Goal: Obtain resource: Obtain resource

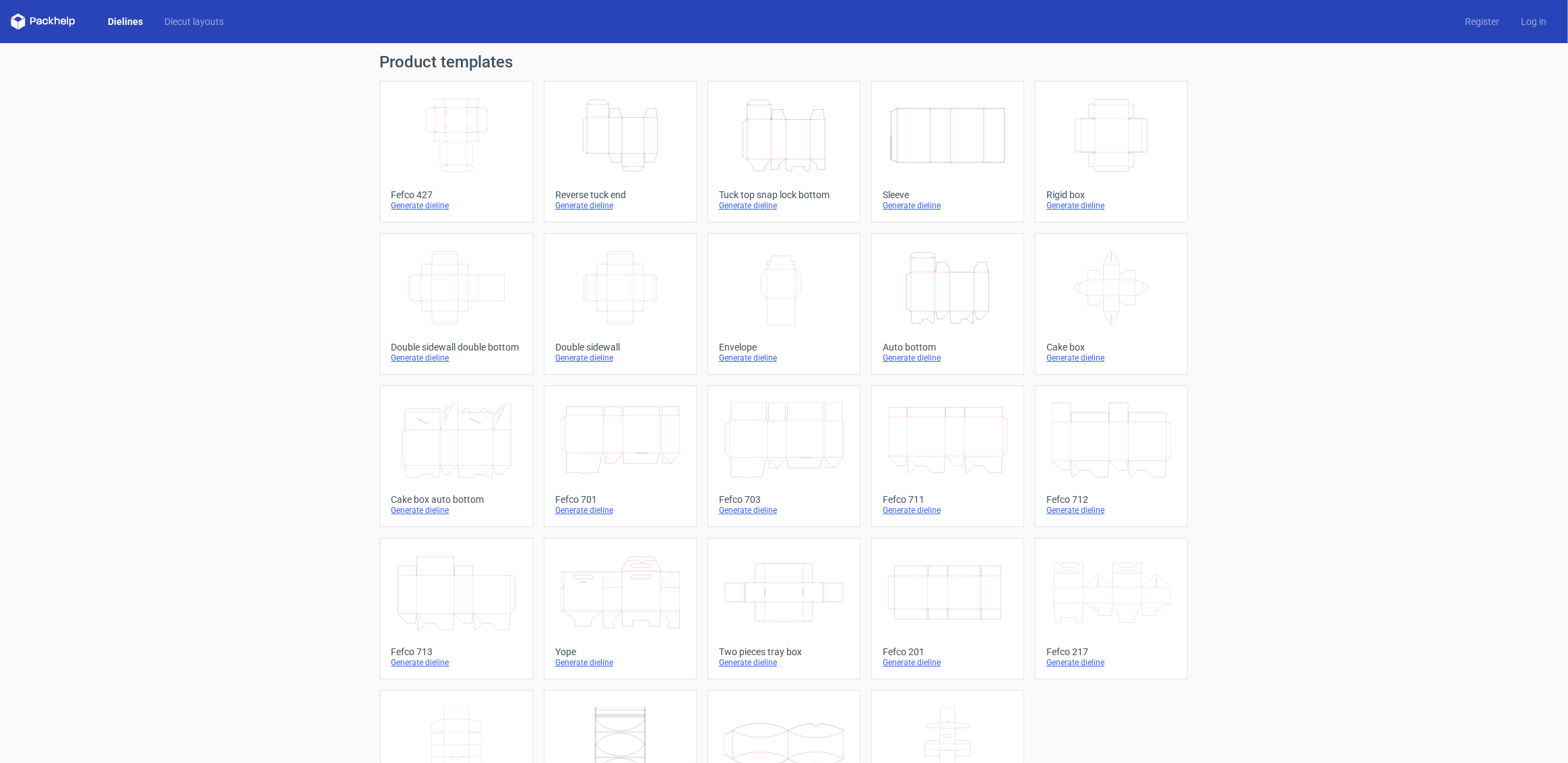
click at [1104, 142] on icon "Width Depth Height" at bounding box center [1112, 135] width 120 height 76
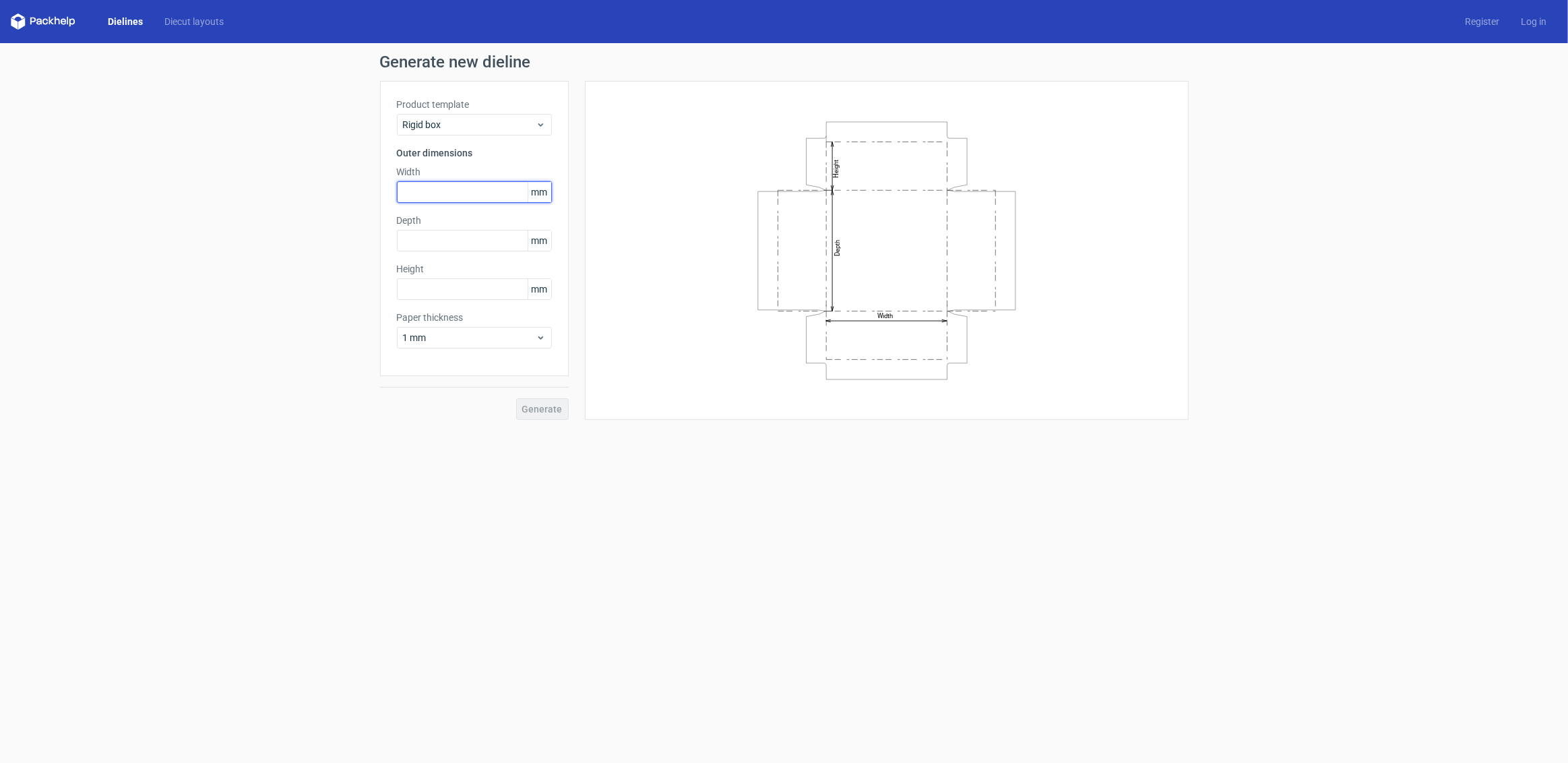
click at [442, 191] on input "text" at bounding box center [474, 192] width 155 height 22
type input "400"
click at [486, 335] on span "1 mm" at bounding box center [469, 338] width 133 height 14
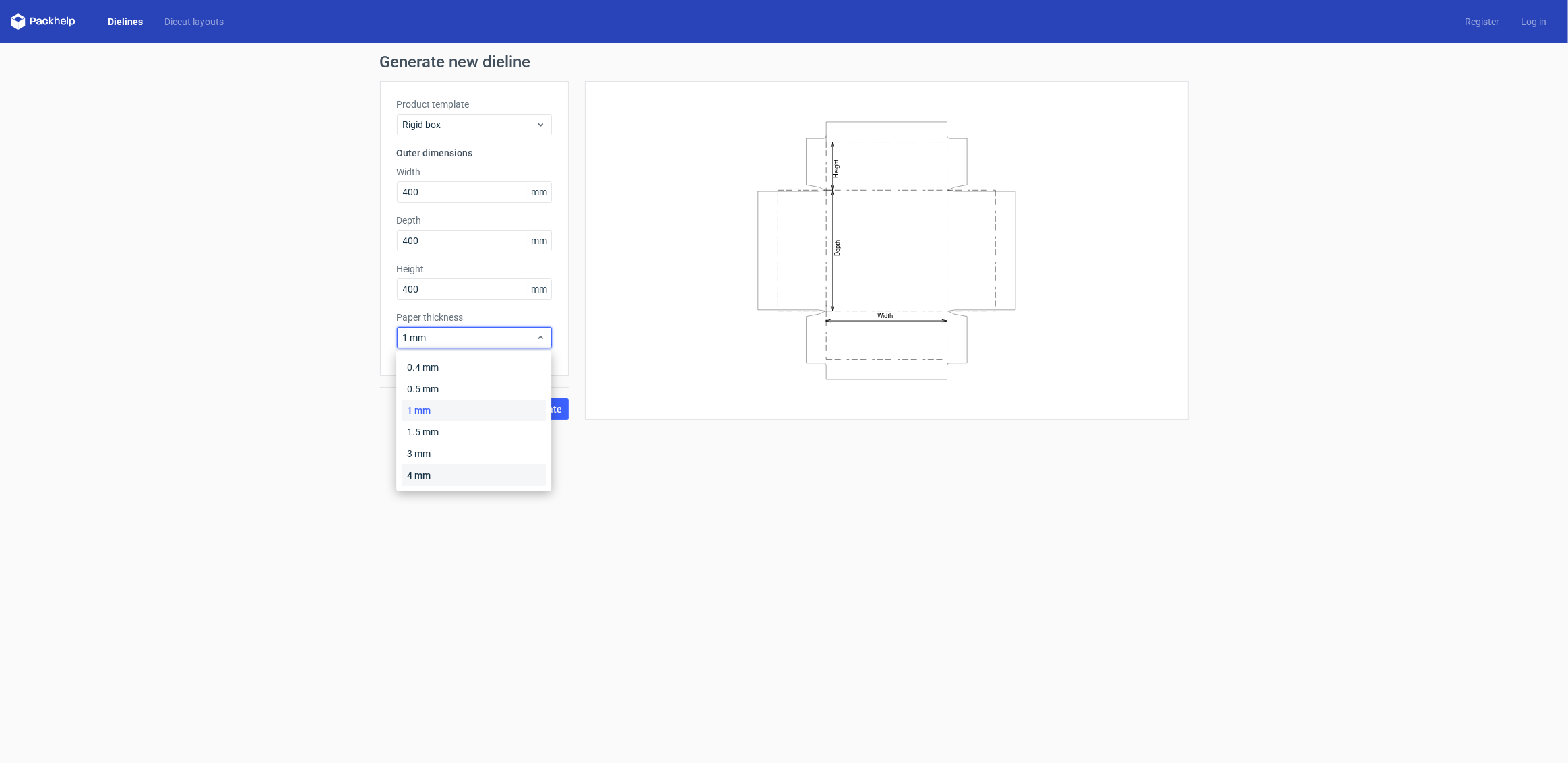
click at [431, 480] on div "4 mm" at bounding box center [473, 475] width 144 height 22
click at [490, 344] on div "4 mm" at bounding box center [474, 338] width 155 height 22
click at [467, 434] on div "1.5 mm" at bounding box center [473, 432] width 144 height 22
click at [475, 344] on span "1.5 mm" at bounding box center [469, 338] width 133 height 14
click at [434, 453] on div "3 mm" at bounding box center [473, 453] width 144 height 22
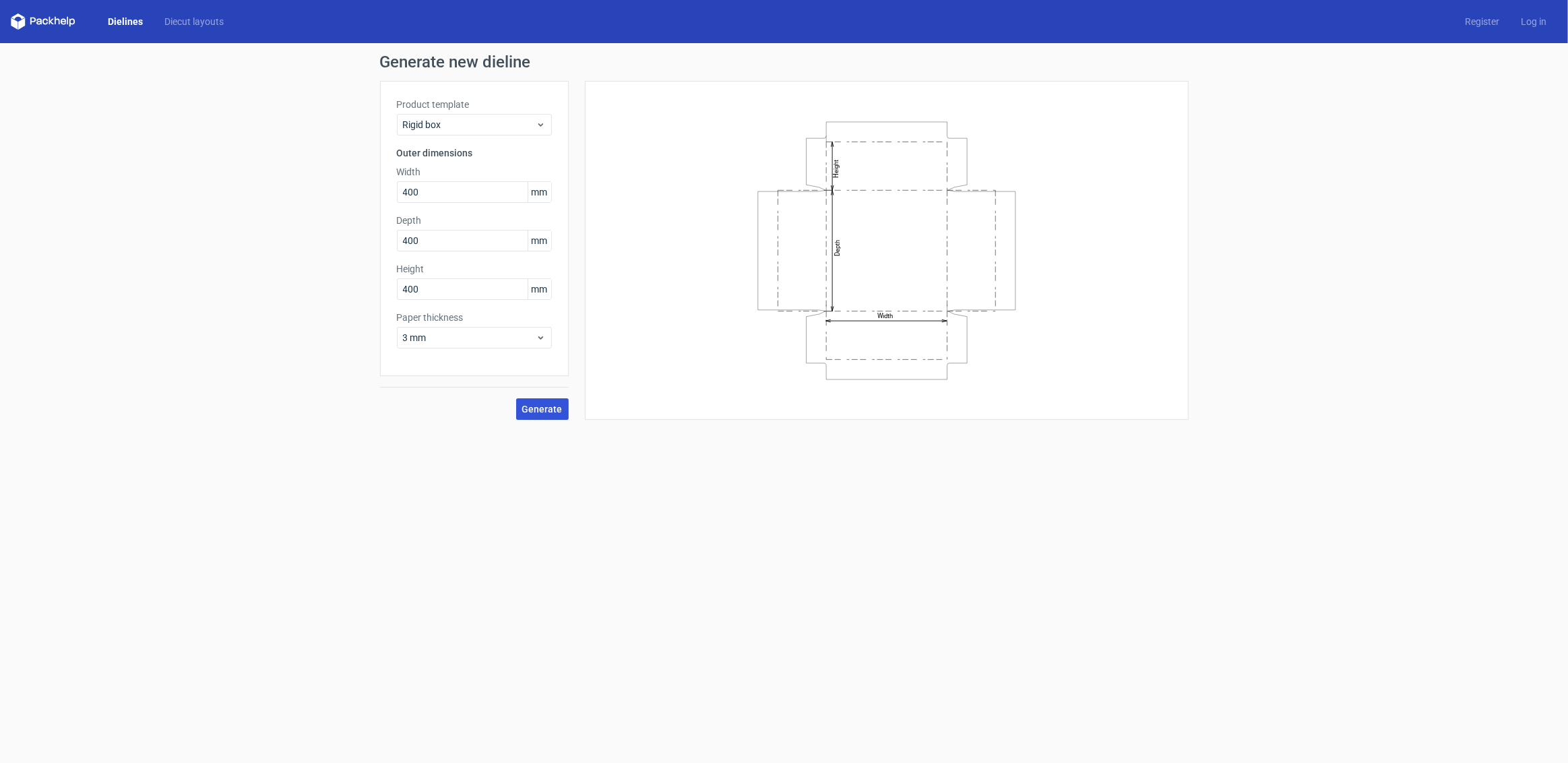
click at [545, 404] on span "Generate" at bounding box center [542, 409] width 41 height 10
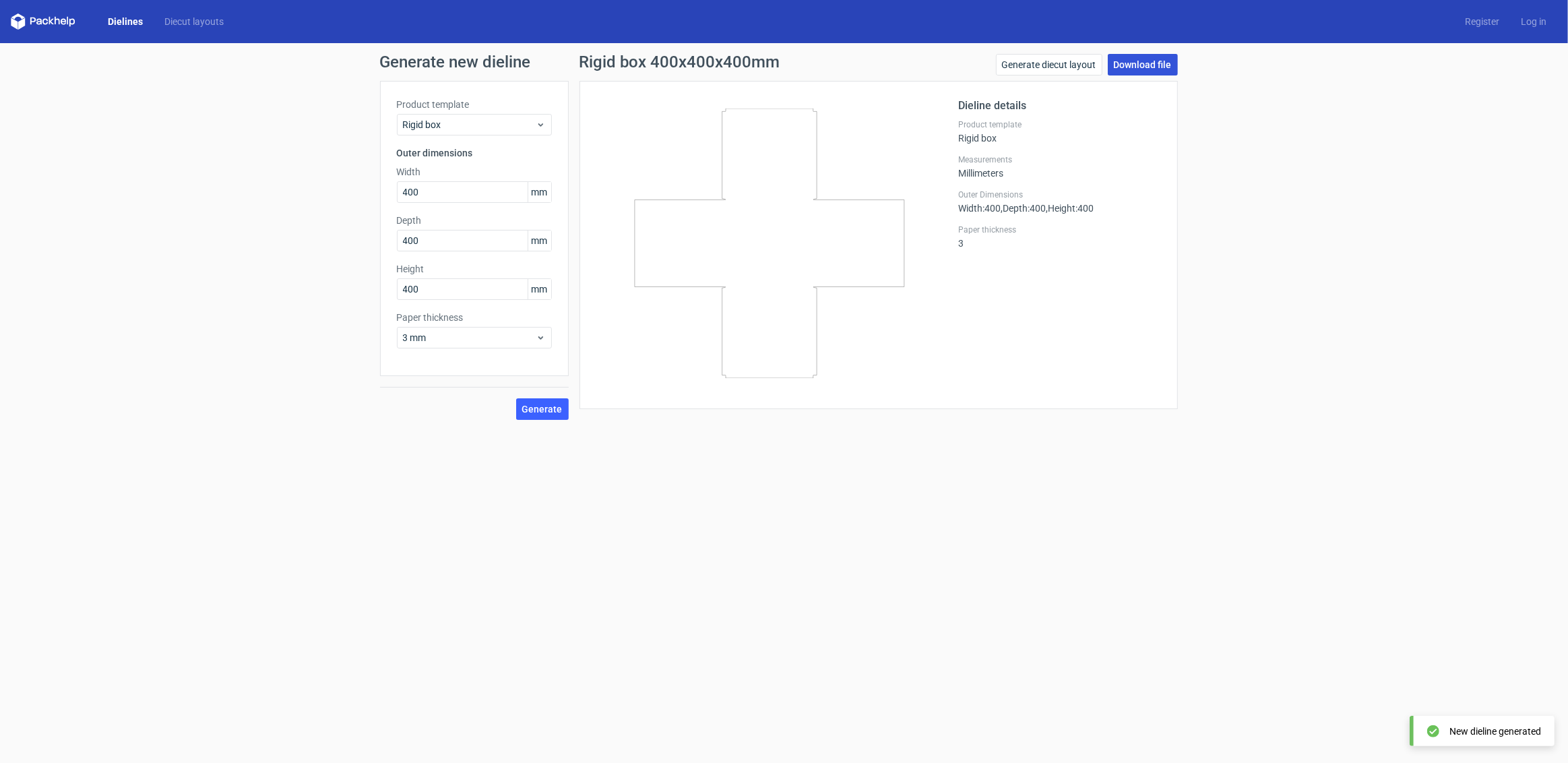
click at [1144, 65] on link "Download file" at bounding box center [1143, 64] width 70 height 22
drag, startPoint x: 464, startPoint y: 194, endPoint x: 339, endPoint y: 185, distance: 125.3
click at [339, 185] on div "Generate new dieline Product template Rigid box Outer dimensions Width 400 mm D…" at bounding box center [784, 237] width 1568 height 387
click at [323, 182] on div "Generate new dieline Product template Rigid box Outer dimensions Width 400 mm D…" at bounding box center [784, 237] width 1568 height 387
drag, startPoint x: 490, startPoint y: 200, endPoint x: 255, endPoint y: 191, distance: 235.2
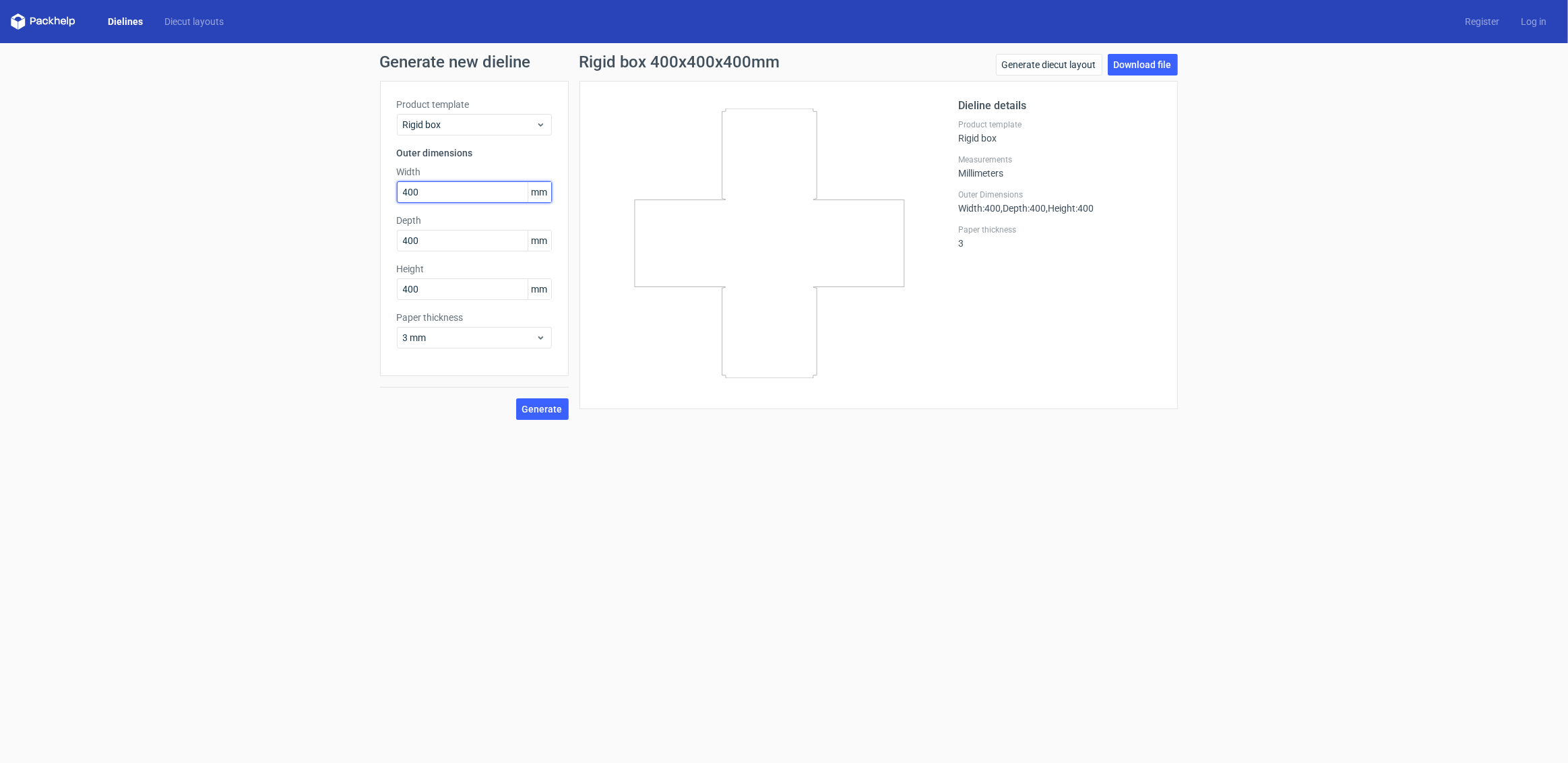
click at [255, 191] on div "Generate new dieline Product template Rigid box Outer dimensions Width 400 mm D…" at bounding box center [784, 237] width 1568 height 387
click at [327, 217] on div "Generate new dieline Product template Rigid box Outer dimensions Width 400 mm D…" at bounding box center [784, 237] width 1568 height 387
drag, startPoint x: 621, startPoint y: 105, endPoint x: 911, endPoint y: 381, distance: 400.3
click at [911, 381] on div at bounding box center [777, 245] width 363 height 294
click at [930, 384] on div at bounding box center [777, 245] width 363 height 294
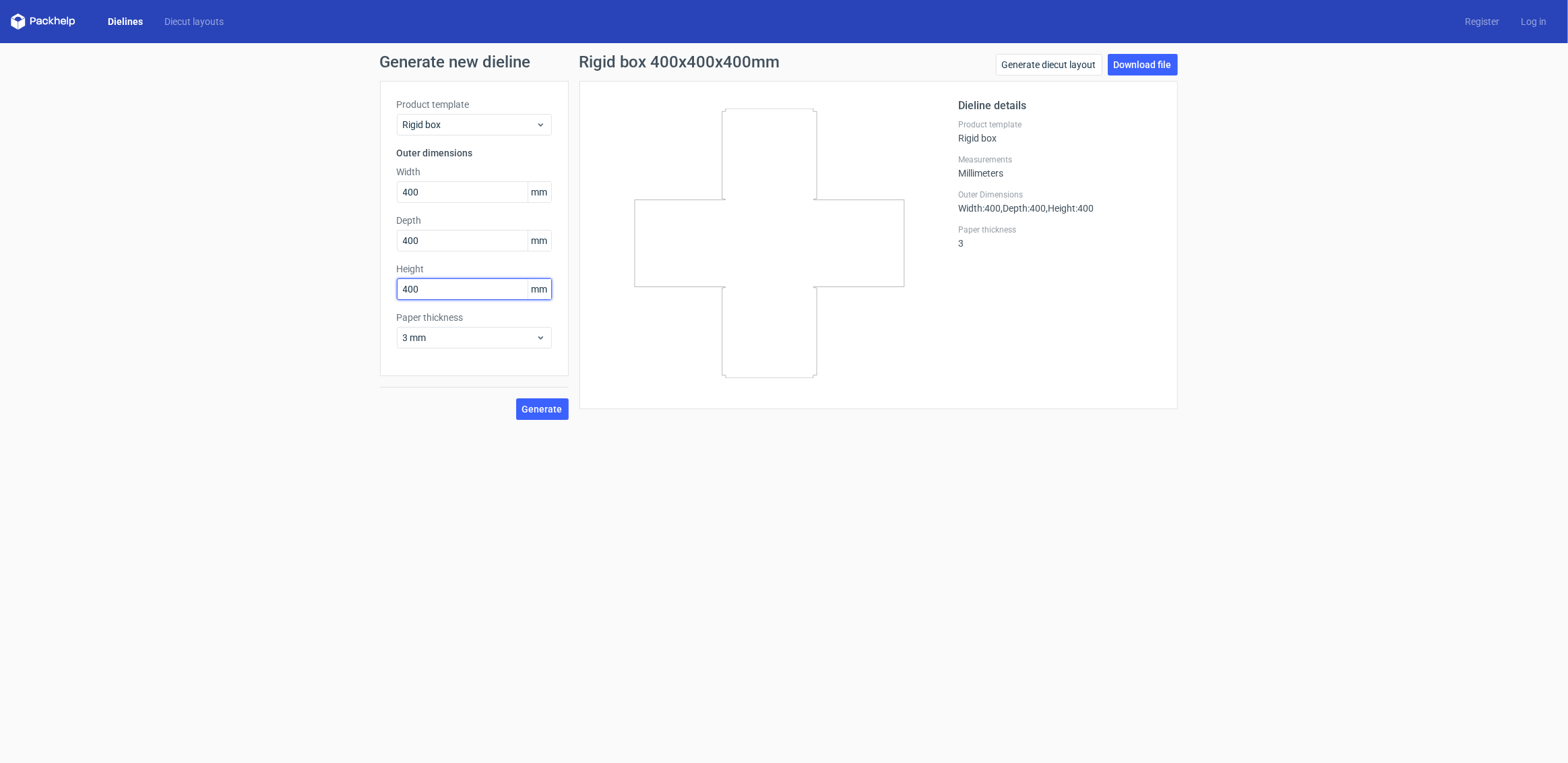
drag, startPoint x: 425, startPoint y: 292, endPoint x: 307, endPoint y: 270, distance: 120.0
click at [307, 270] on div "Generate new dieline Product template Rigid box Outer dimensions Width 400 mm D…" at bounding box center [784, 237] width 1568 height 387
type input "396"
click at [438, 238] on input "400" at bounding box center [474, 241] width 155 height 22
drag, startPoint x: 433, startPoint y: 194, endPoint x: 336, endPoint y: 183, distance: 97.6
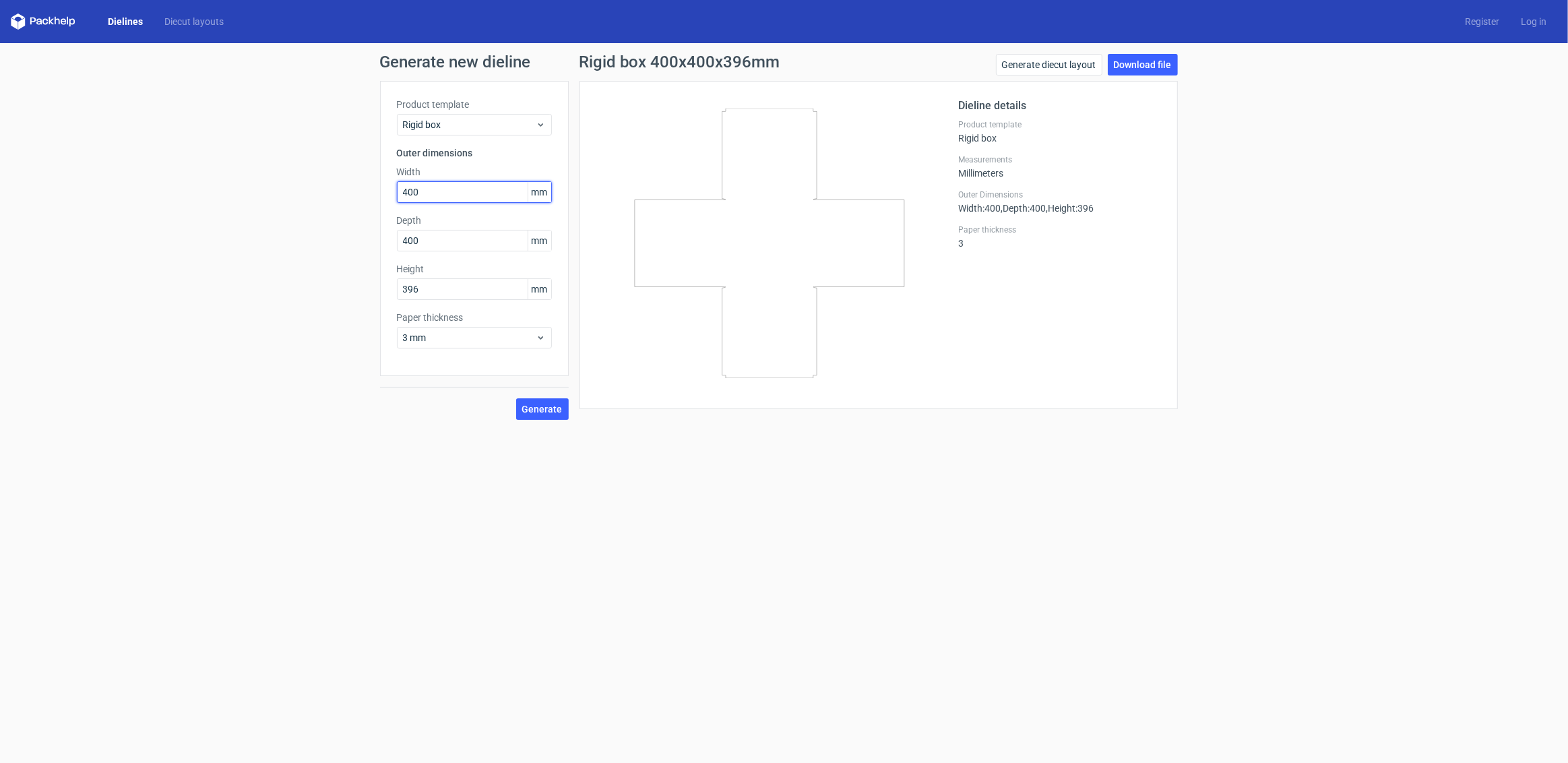
click at [336, 183] on div "Generate new dieline Product template Rigid box Outer dimensions Width 400 mm D…" at bounding box center [784, 237] width 1568 height 387
type input "395"
drag, startPoint x: 440, startPoint y: 237, endPoint x: 295, endPoint y: 219, distance: 146.1
click at [295, 219] on div "Generate new dieline Product template Rigid box Outer dimensions Width 395 mm D…" at bounding box center [784, 237] width 1568 height 387
type input "395"
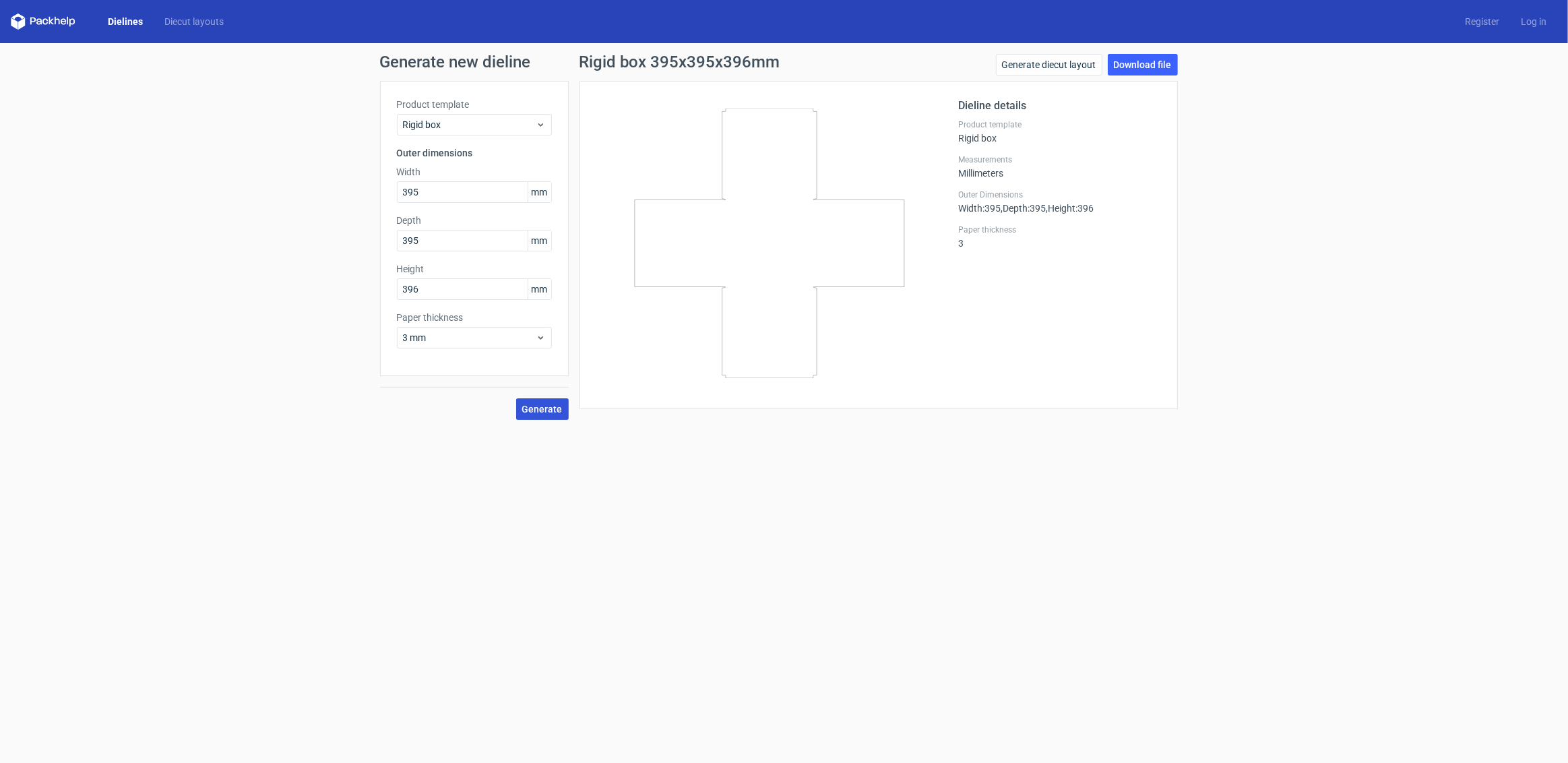
click at [530, 404] on span "Generate" at bounding box center [542, 409] width 41 height 10
click at [1146, 66] on link "Download file" at bounding box center [1143, 64] width 70 height 22
click at [1005, 431] on form "Generate new dieline Product template Rigid box Outer dimensions Width 395 mm D…" at bounding box center [784, 403] width 1568 height 720
